Goal: Task Accomplishment & Management: Manage account settings

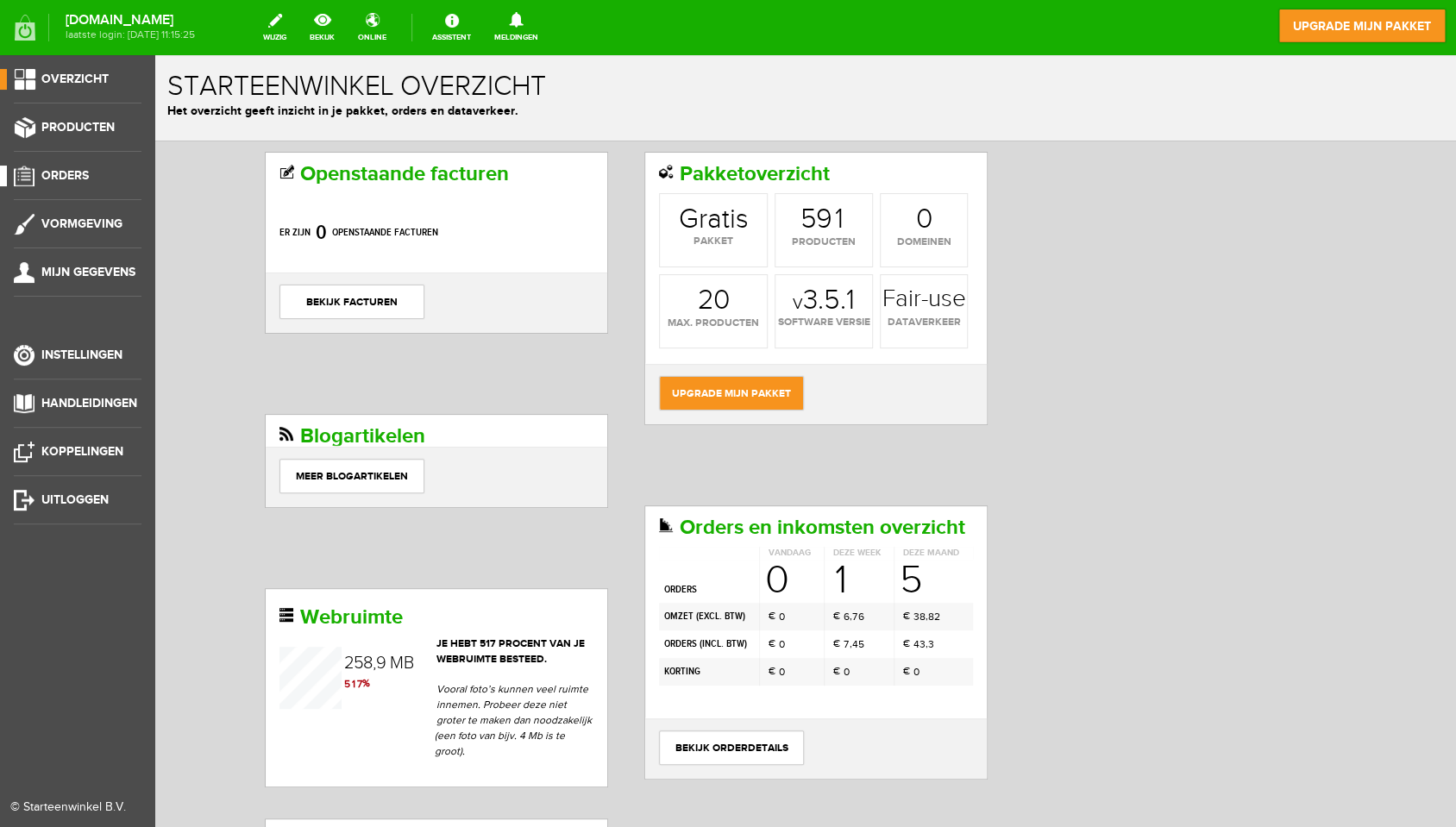
click at [69, 174] on span "Orders" at bounding box center [65, 175] width 47 height 14
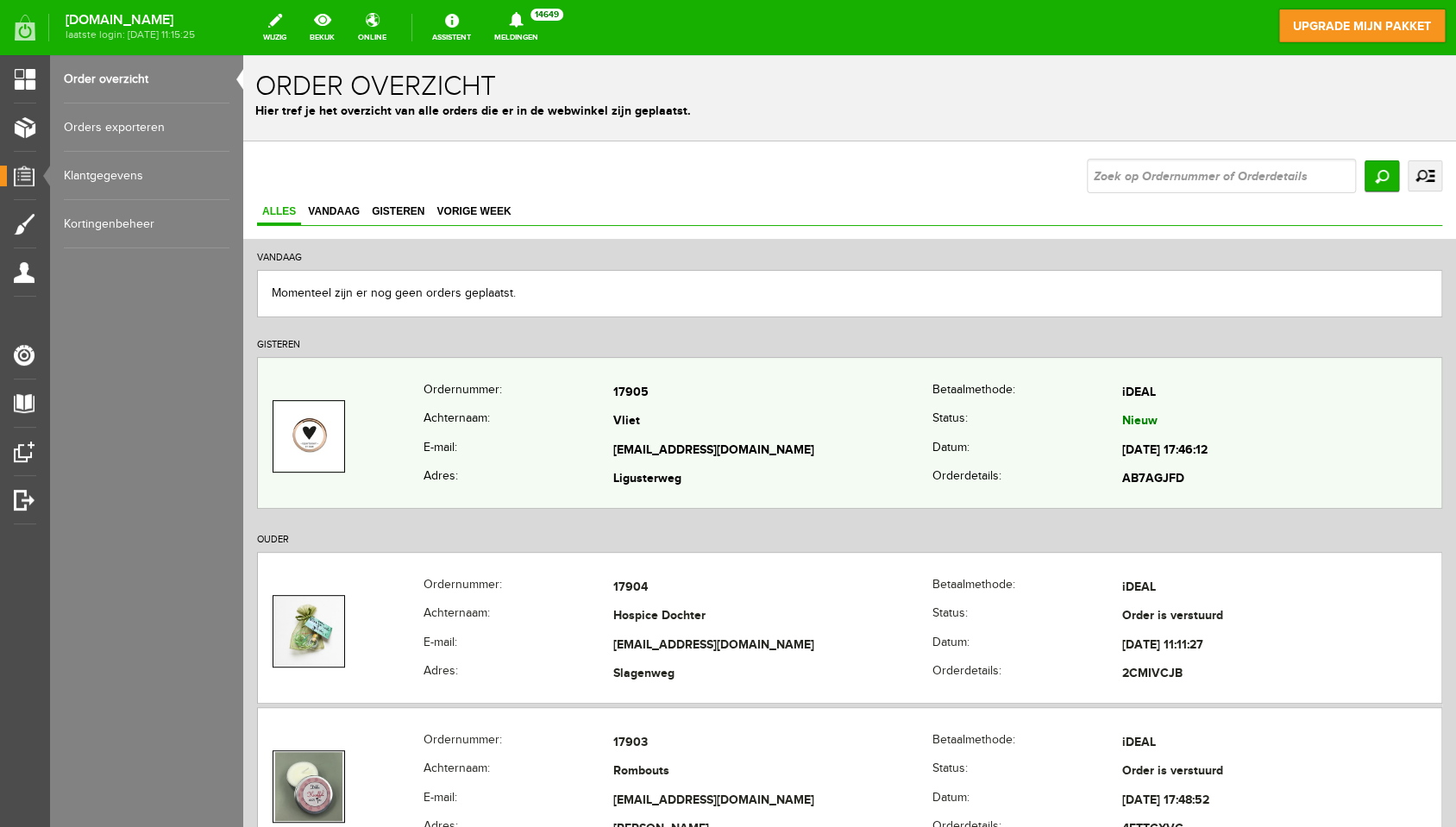
click at [539, 450] on th "E-mail:" at bounding box center [518, 450] width 190 height 29
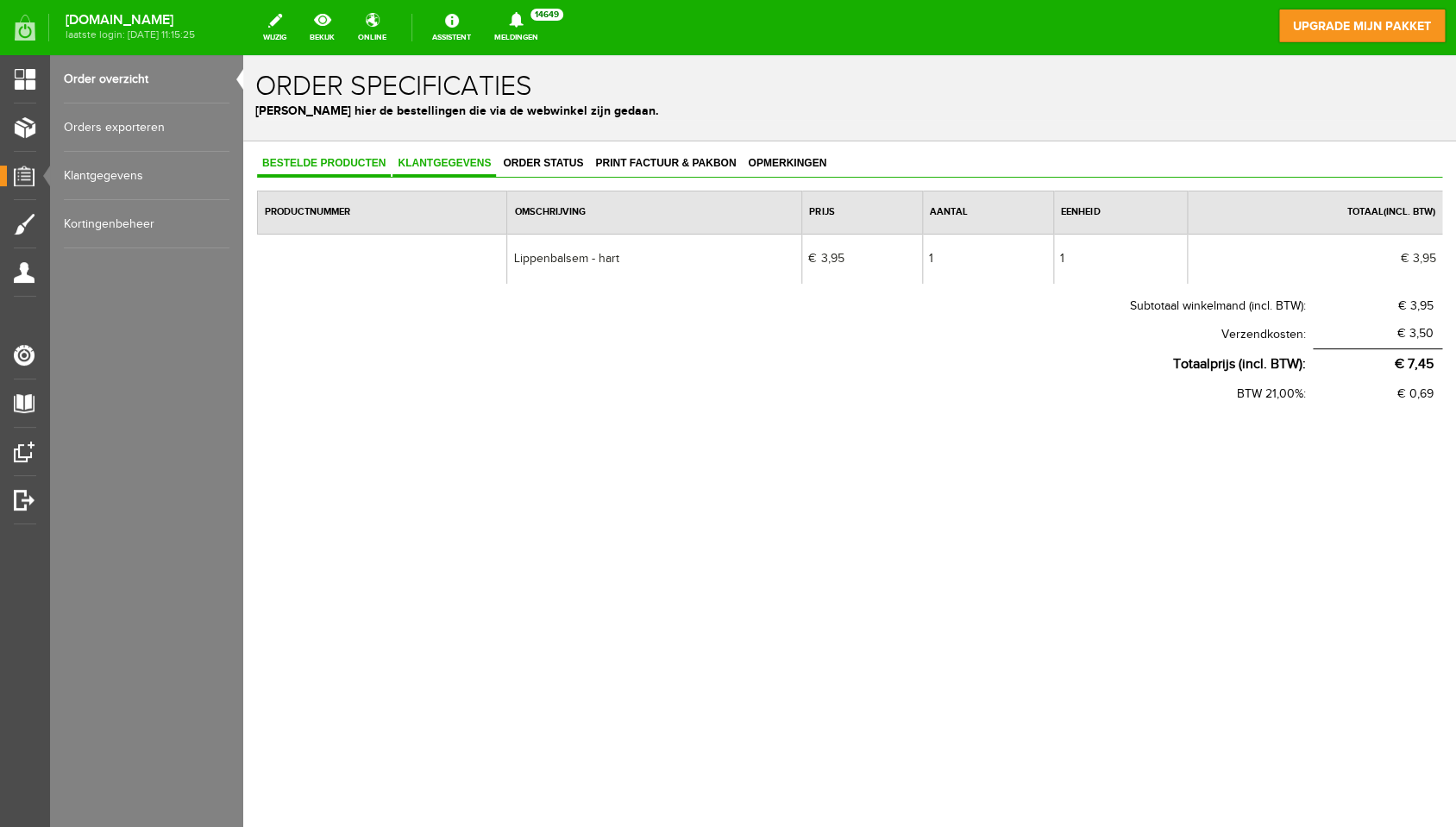
click at [456, 161] on span "Klantgegevens" at bounding box center [444, 163] width 103 height 12
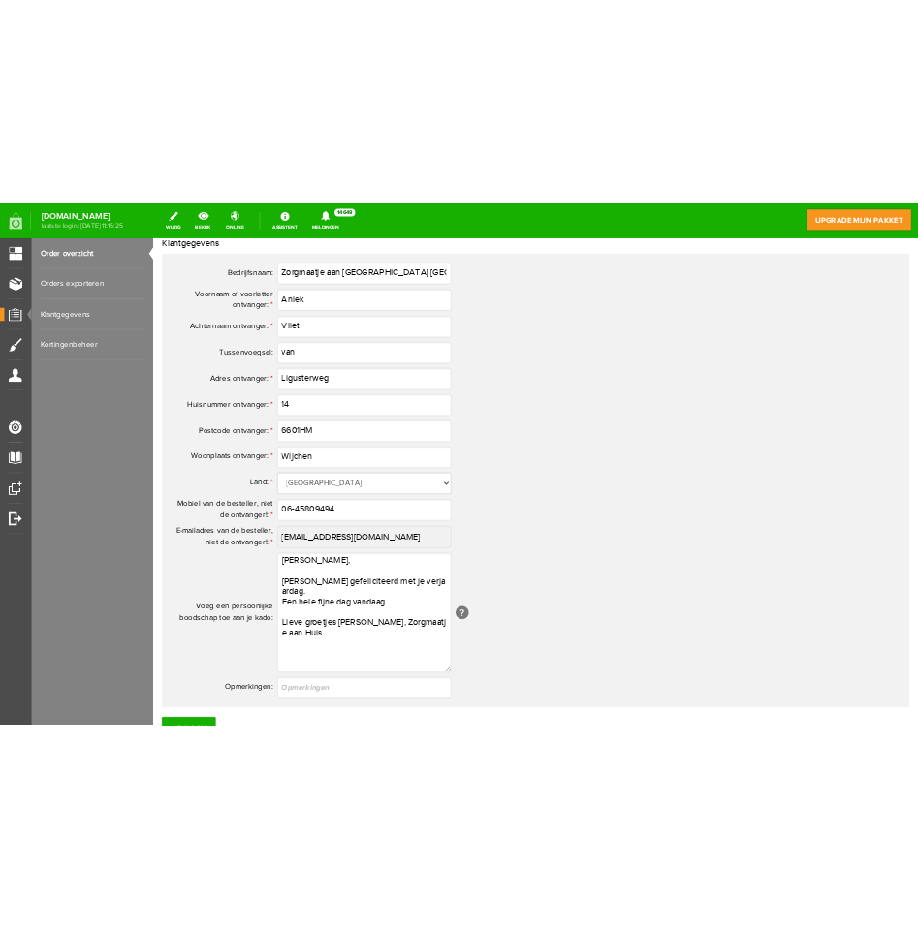
scroll to position [1023, 0]
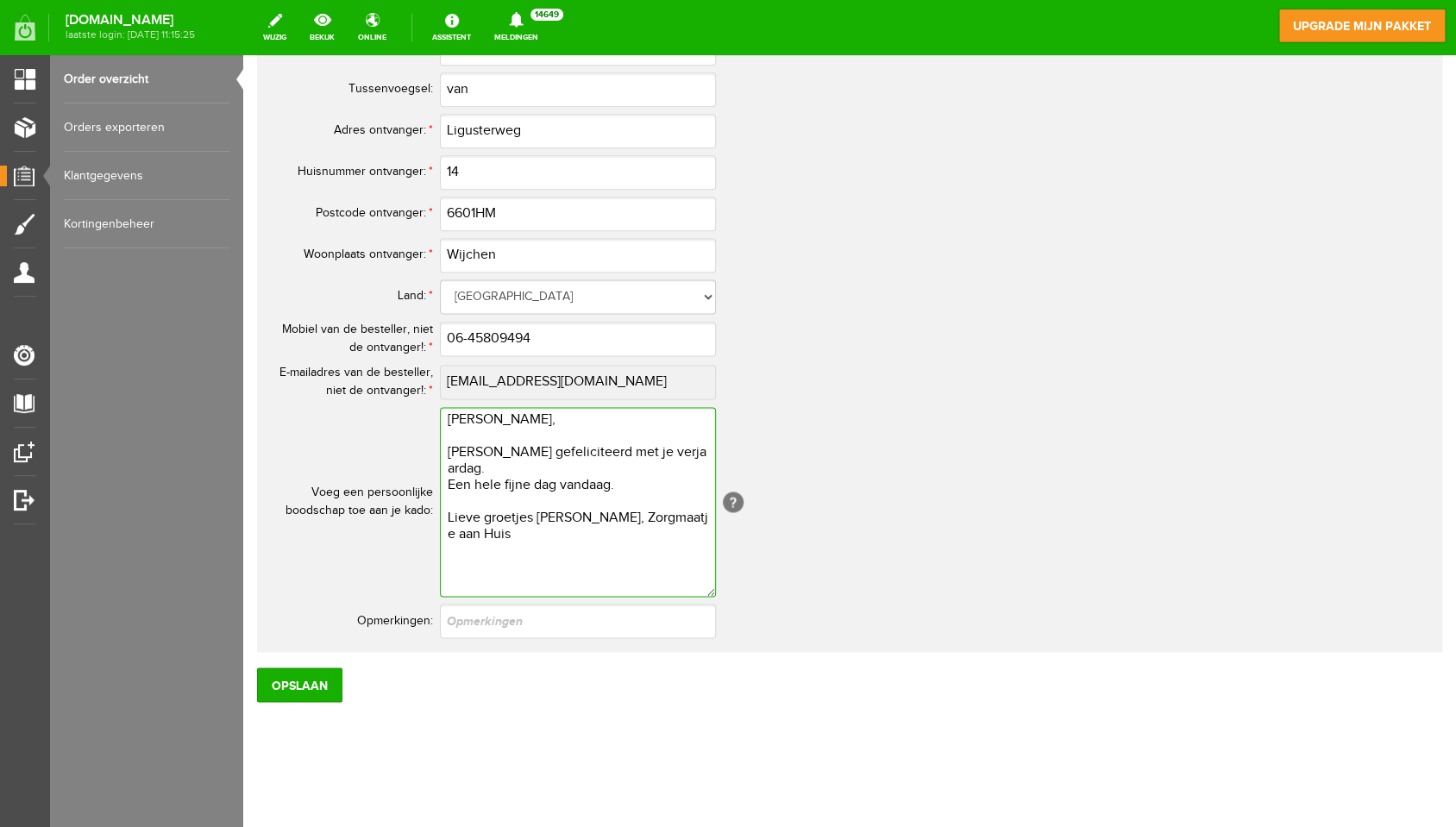
drag, startPoint x: 446, startPoint y: 420, endPoint x: 588, endPoint y: 569, distance: 205.8
click at [588, 569] on textarea "[PERSON_NAME], [PERSON_NAME] gefeliciteerd met je verjaardag. Een hele fijne da…" at bounding box center [578, 501] width 276 height 190
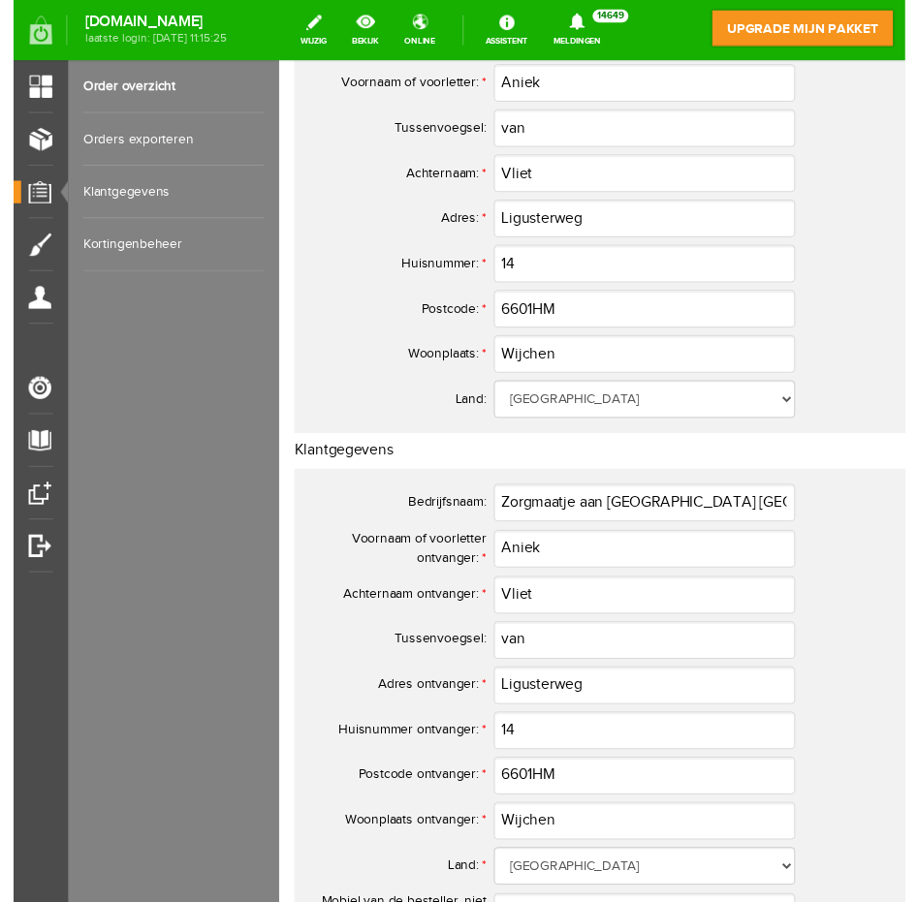
scroll to position [0, 0]
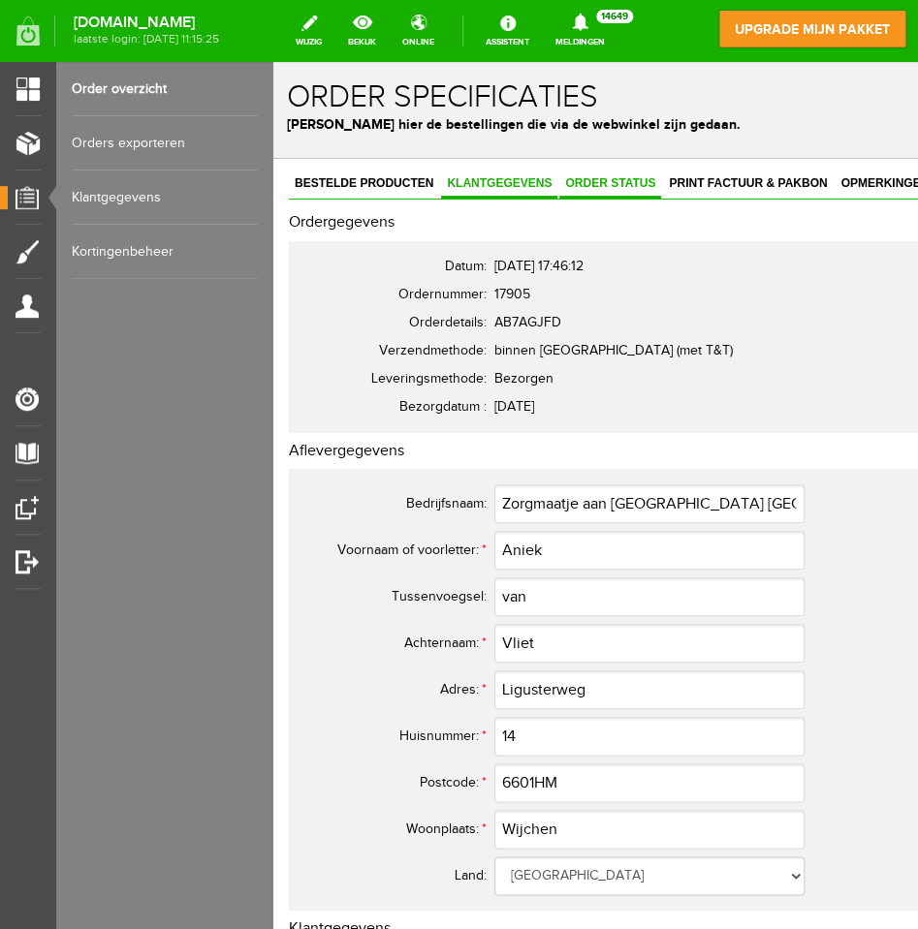
click at [600, 182] on span "Order status" at bounding box center [610, 183] width 102 height 14
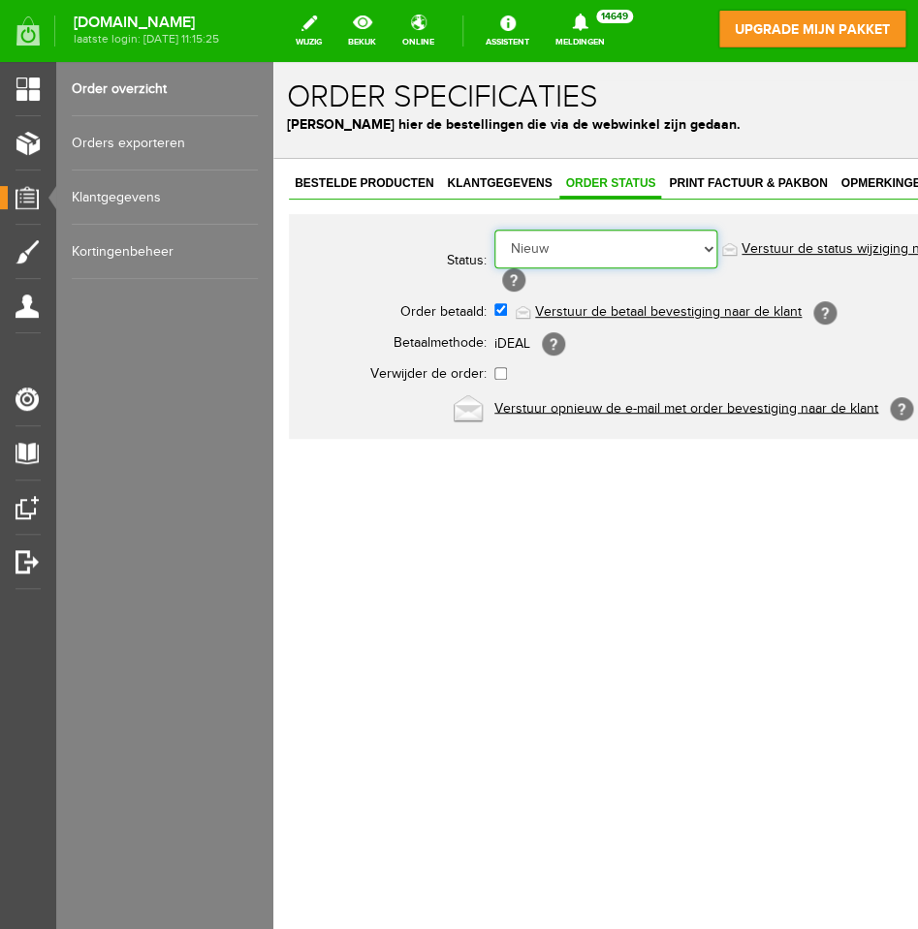
select select "5"
click option "Order is verstuurd" at bounding box center [273, 62] width 0 height 0
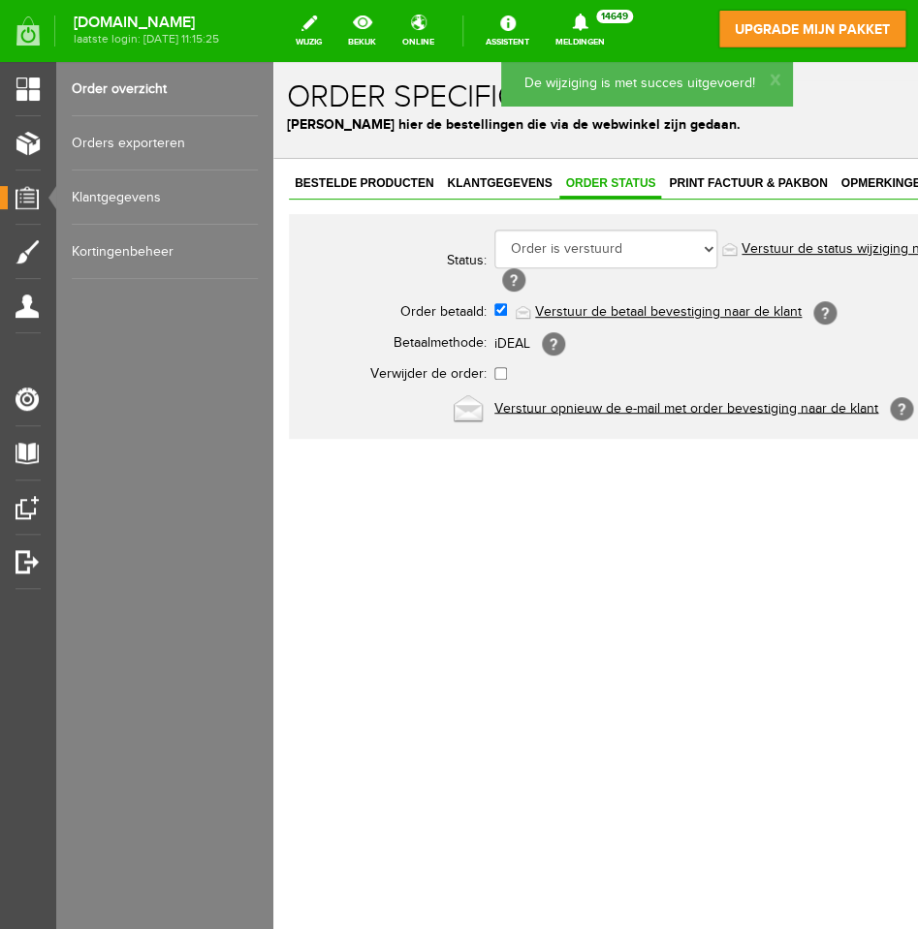
click at [786, 247] on link "Verstuur de status wijziging naar de klant" at bounding box center [865, 249] width 248 height 16
